Goal: Information Seeking & Learning: Learn about a topic

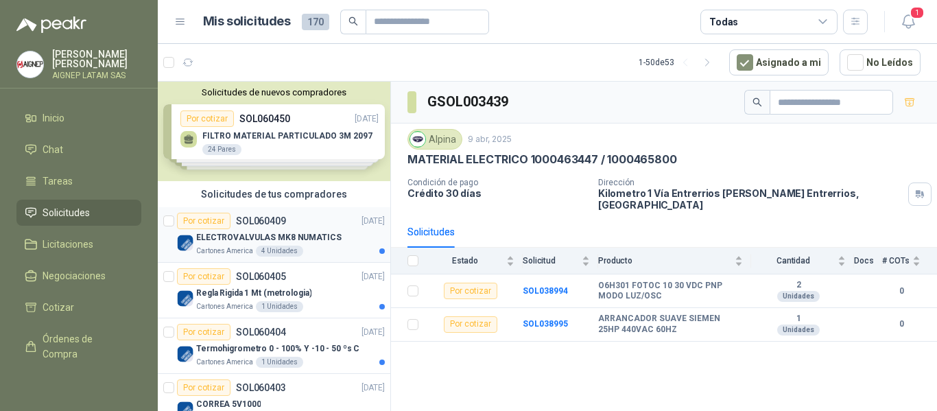
click at [300, 233] on p "ELECTROVALVULAS MK8 NUMATICS" at bounding box center [268, 237] width 145 height 13
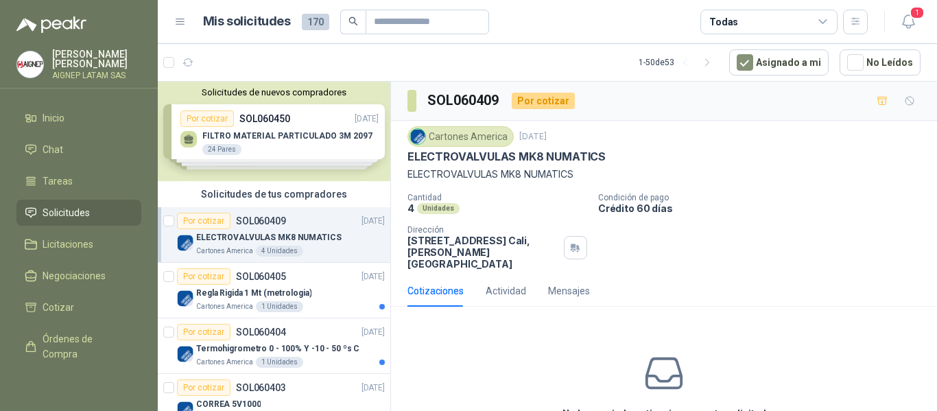
scroll to position [66, 0]
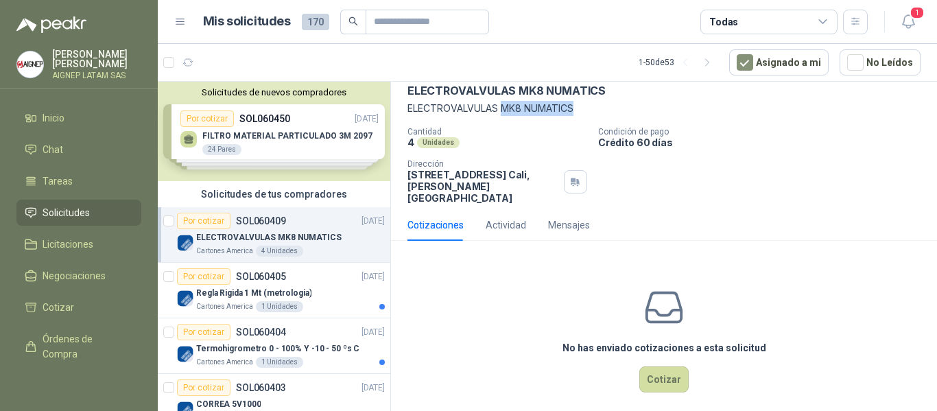
drag, startPoint x: 504, startPoint y: 108, endPoint x: 575, endPoint y: 113, distance: 70.8
click at [575, 113] on p "ELECTROVALVULAS MK8 NUMATICS" at bounding box center [663, 108] width 513 height 15
copy p "MK8 NUMATICS"
click at [320, 285] on div "Regla Rigida 1 Mt (metrologia)" at bounding box center [290, 293] width 189 height 16
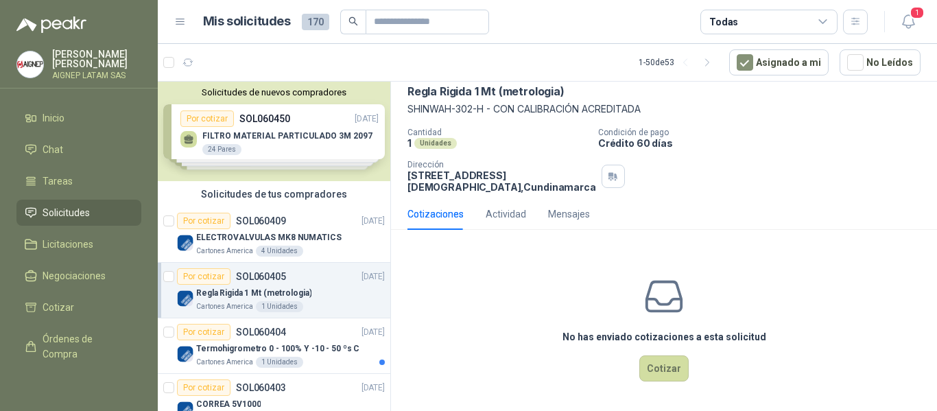
scroll to position [9, 0]
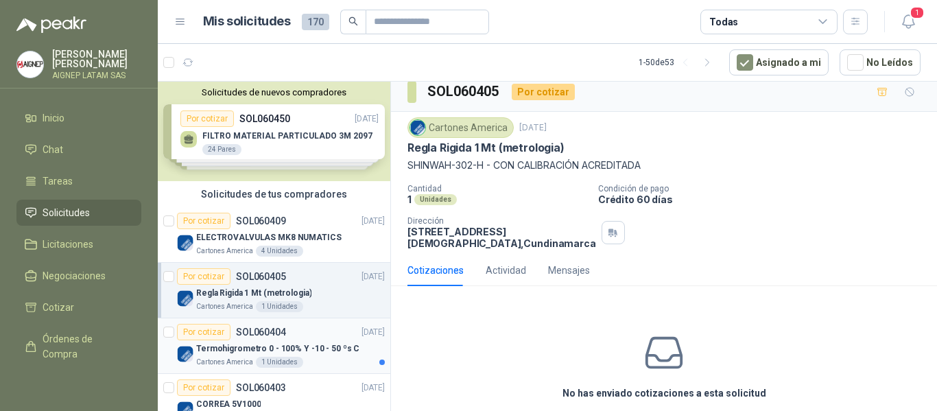
click at [261, 340] on div "Termohigrometro 0 - 100% Y -10 - 50 ºs C" at bounding box center [290, 348] width 189 height 16
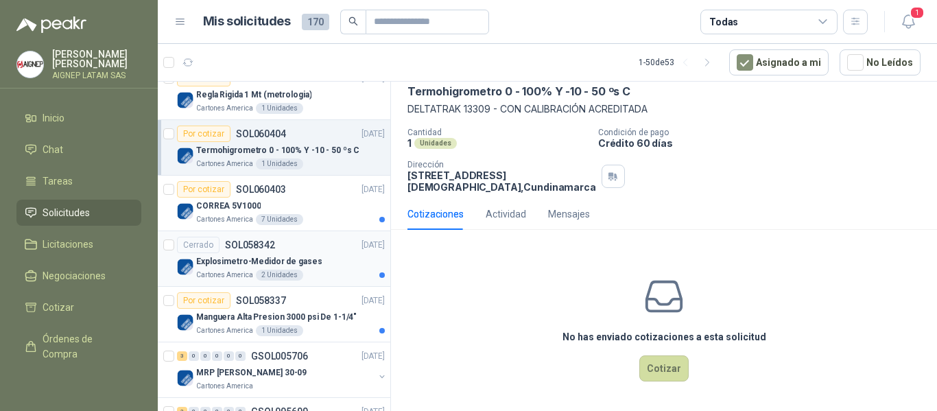
scroll to position [206, 0]
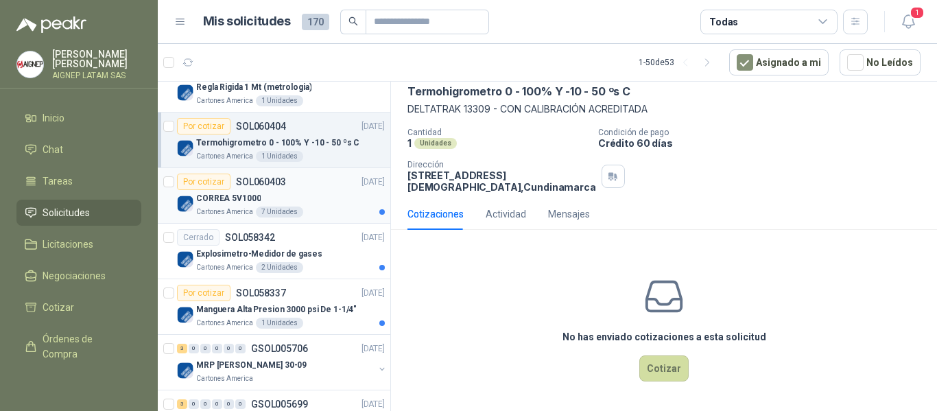
click at [287, 191] on div "CORREA 5V1000" at bounding box center [290, 198] width 189 height 16
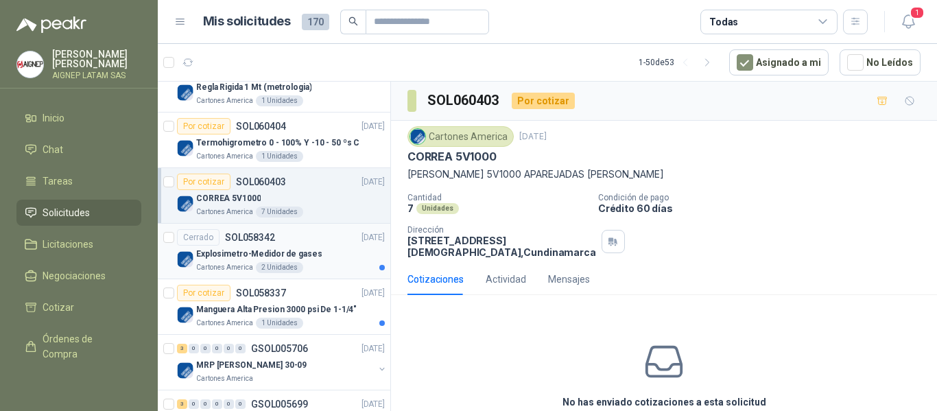
click at [278, 251] on p "Explosimetro-Medidor de gases" at bounding box center [259, 254] width 126 height 13
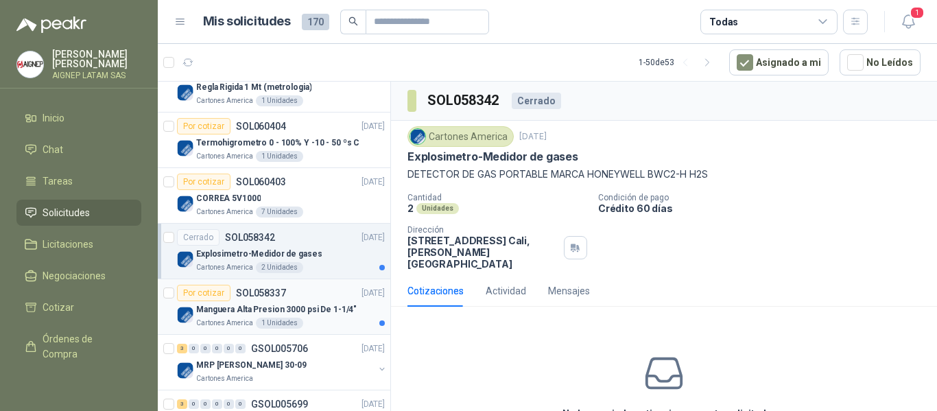
click at [303, 305] on p "Manguera Alta Presion 3000 psi De 1-1/4"" at bounding box center [276, 309] width 161 height 13
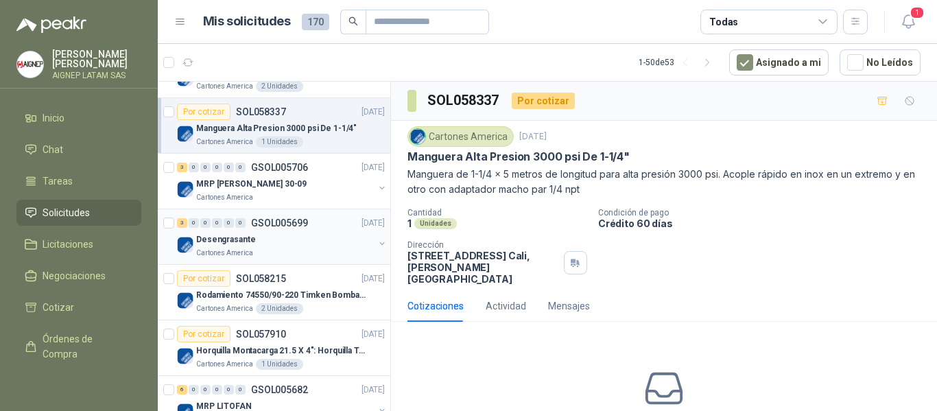
scroll to position [412, 0]
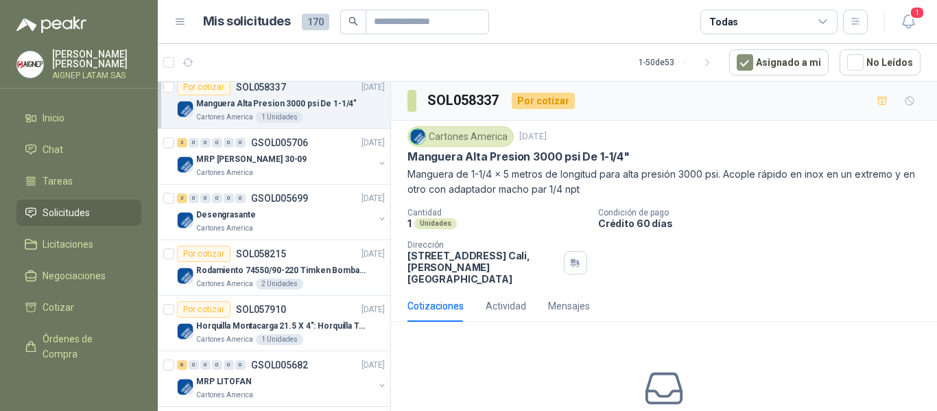
click at [796, 296] on div "Cotizaciones Actividad Mensajes" at bounding box center [663, 306] width 513 height 32
